Goal: Information Seeking & Learning: Learn about a topic

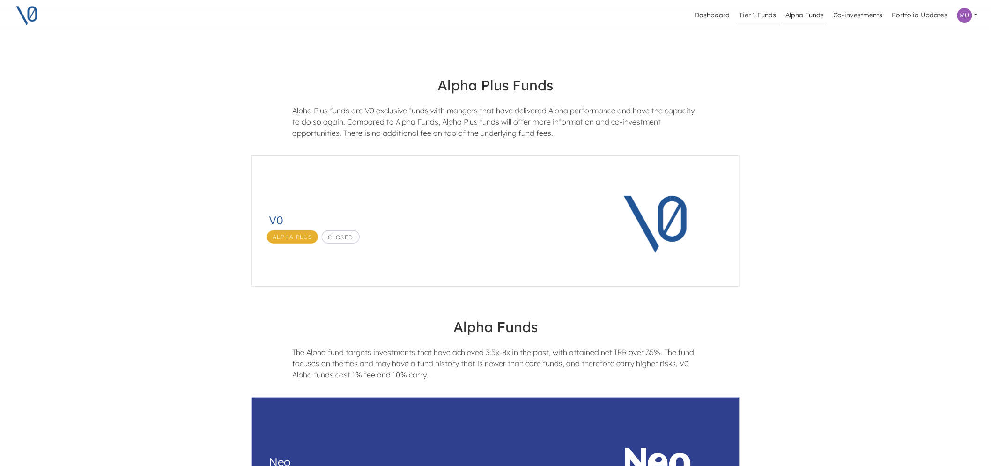
click at [752, 19] on link "Tier 1 Funds" at bounding box center [758, 16] width 45 height 18
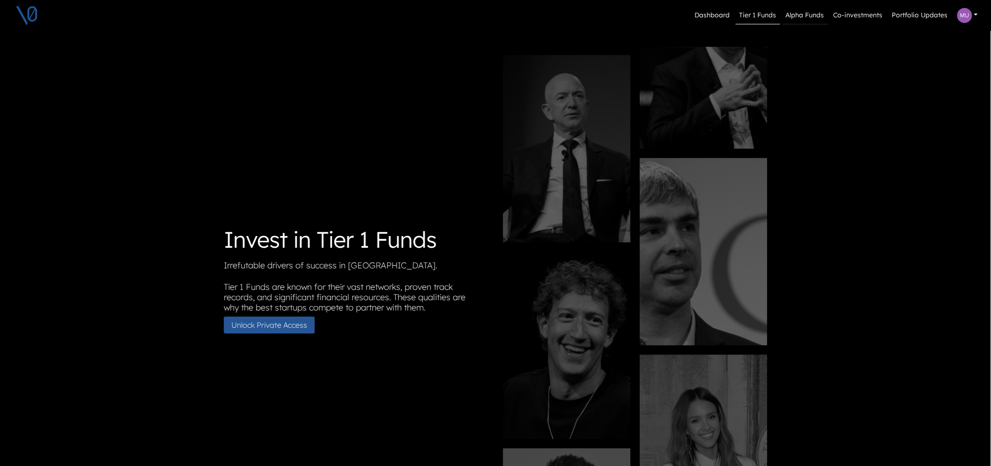
click at [806, 20] on link "Alpha Funds" at bounding box center [805, 16] width 46 height 18
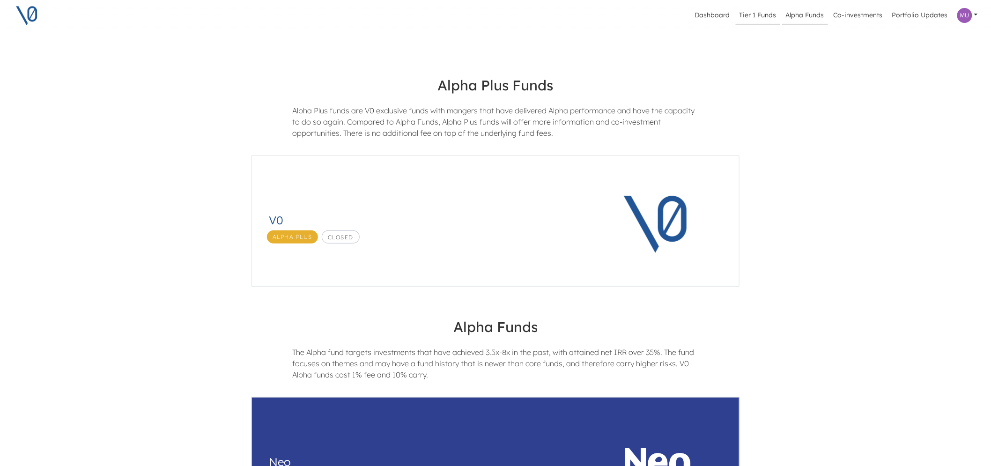
click at [767, 18] on link "Tier 1 Funds" at bounding box center [758, 16] width 45 height 18
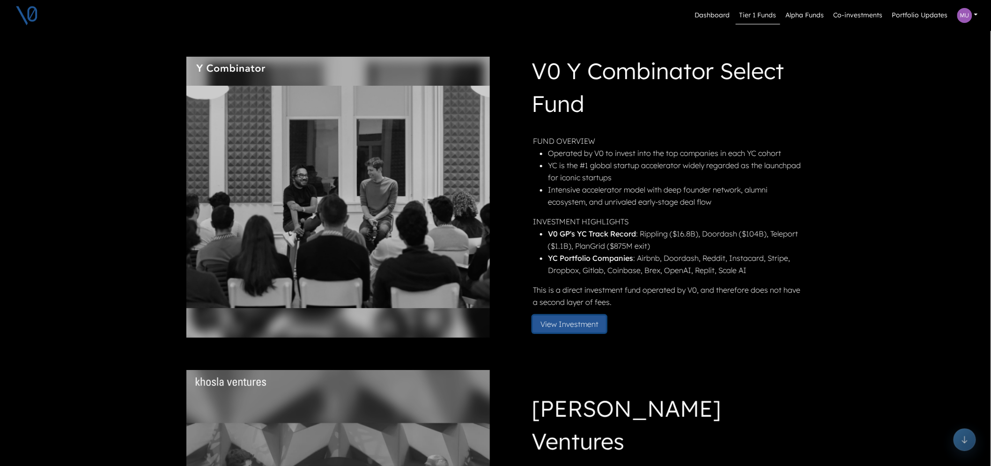
click at [585, 323] on button "View Investment" at bounding box center [569, 324] width 73 height 17
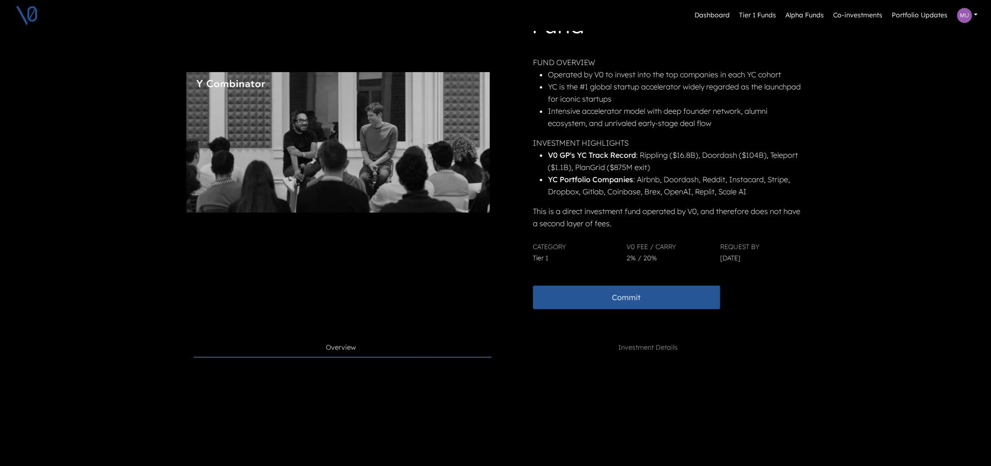
scroll to position [104, 0]
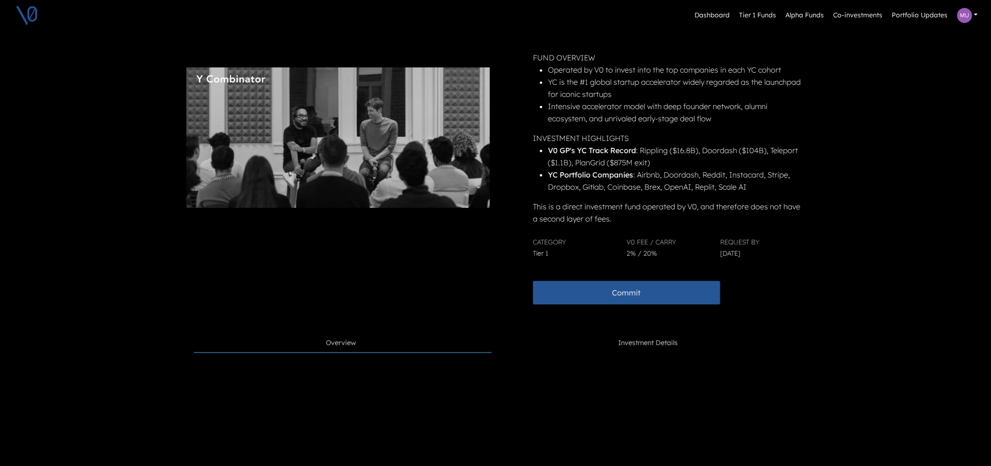
click at [639, 339] on span "Investment Details" at bounding box center [649, 343] width 60 height 10
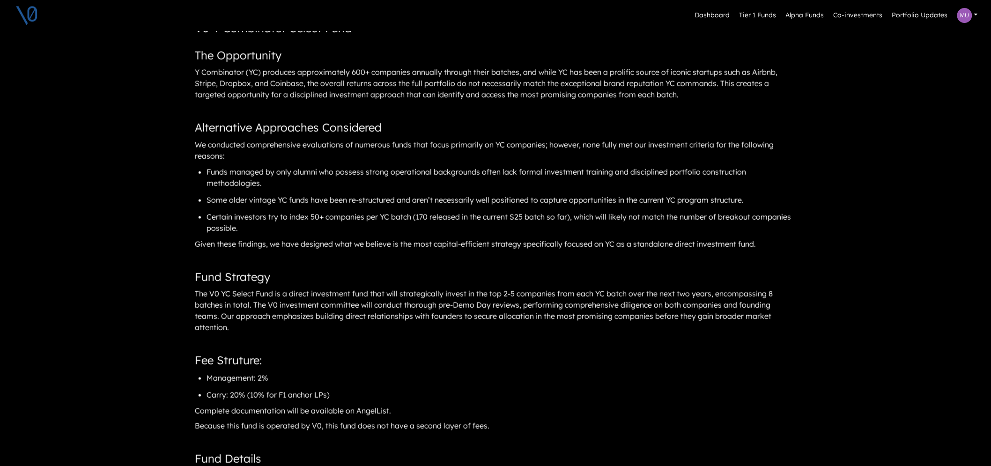
scroll to position [625, 0]
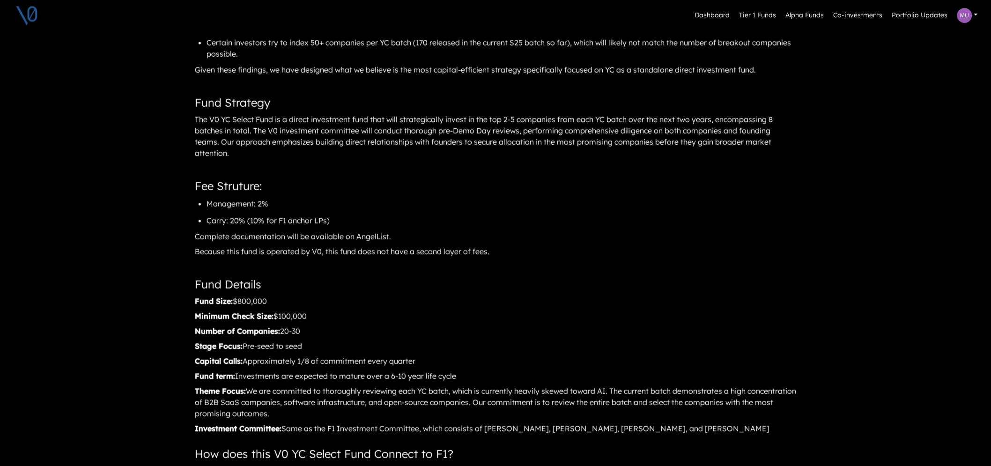
drag, startPoint x: 317, startPoint y: 315, endPoint x: 279, endPoint y: 313, distance: 38.0
click at [279, 313] on div "Minimum Check Size: $100,000" at bounding box center [495, 316] width 603 height 14
drag, startPoint x: 266, startPoint y: 302, endPoint x: 242, endPoint y: 302, distance: 23.9
click at [242, 302] on div "Fund Size: $800,000" at bounding box center [495, 301] width 603 height 14
